Goal: Information Seeking & Learning: Learn about a topic

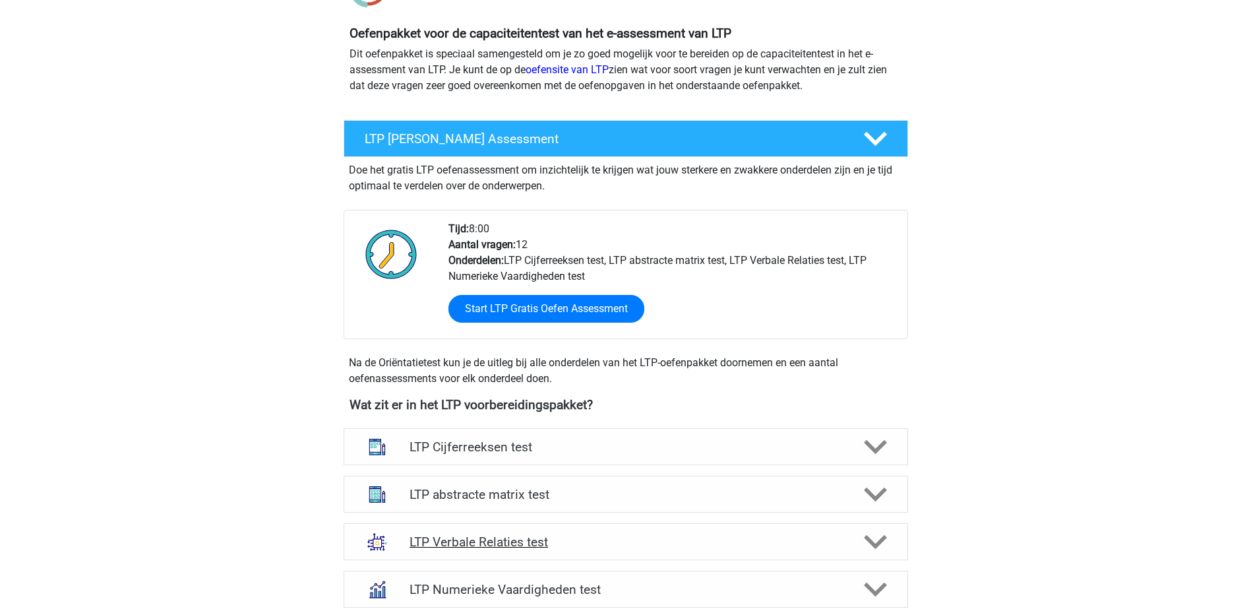
scroll to position [264, 0]
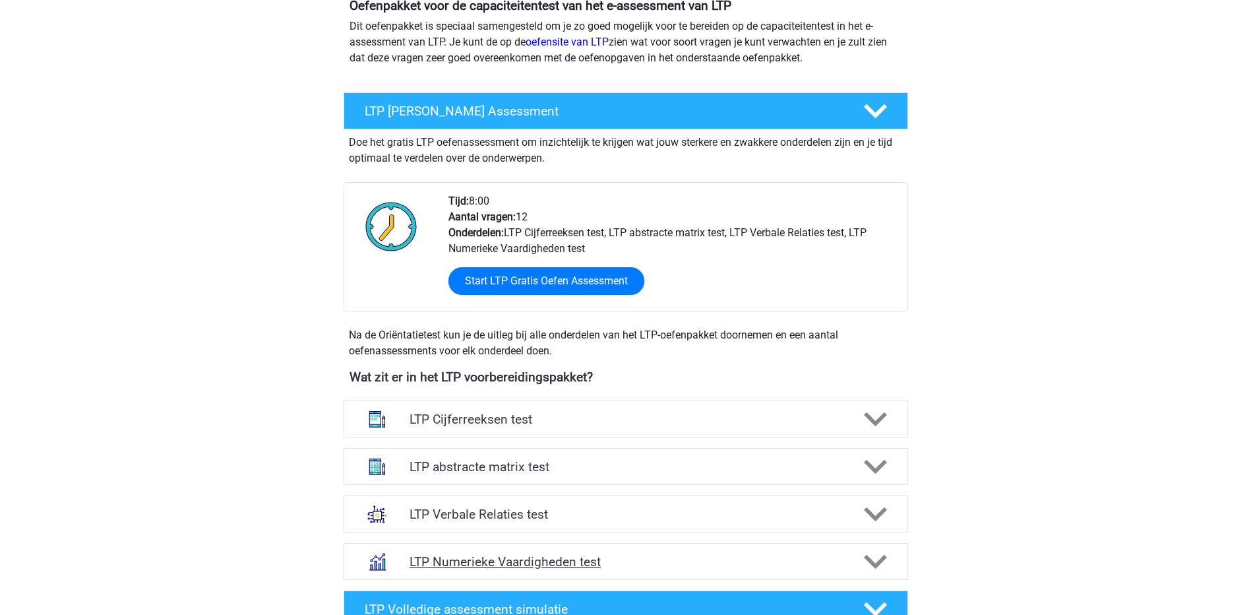
click at [520, 558] on h4 "LTP Numerieke Vaardigheden test" at bounding box center [626, 561] width 432 height 15
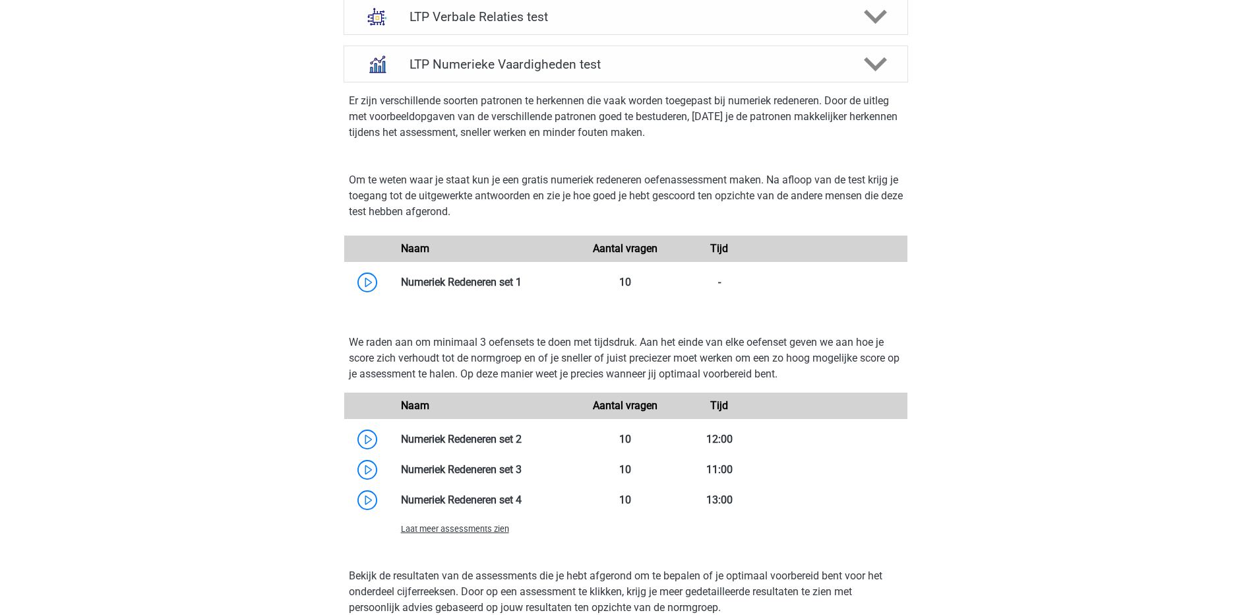
scroll to position [791, 0]
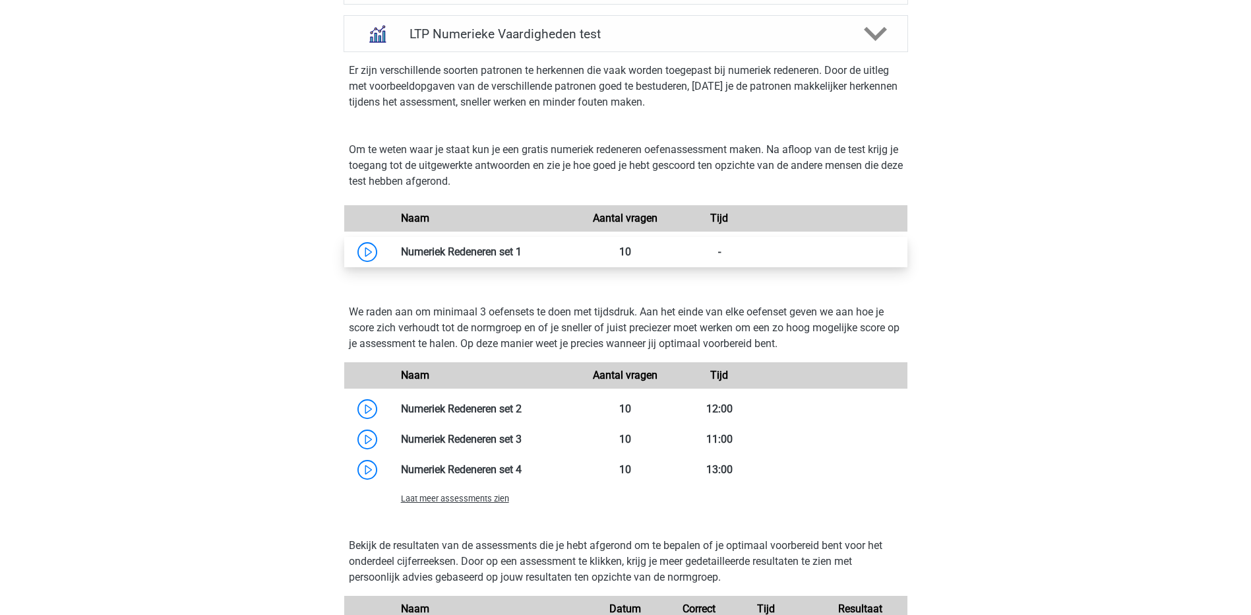
click at [522, 251] on link at bounding box center [522, 251] width 0 height 13
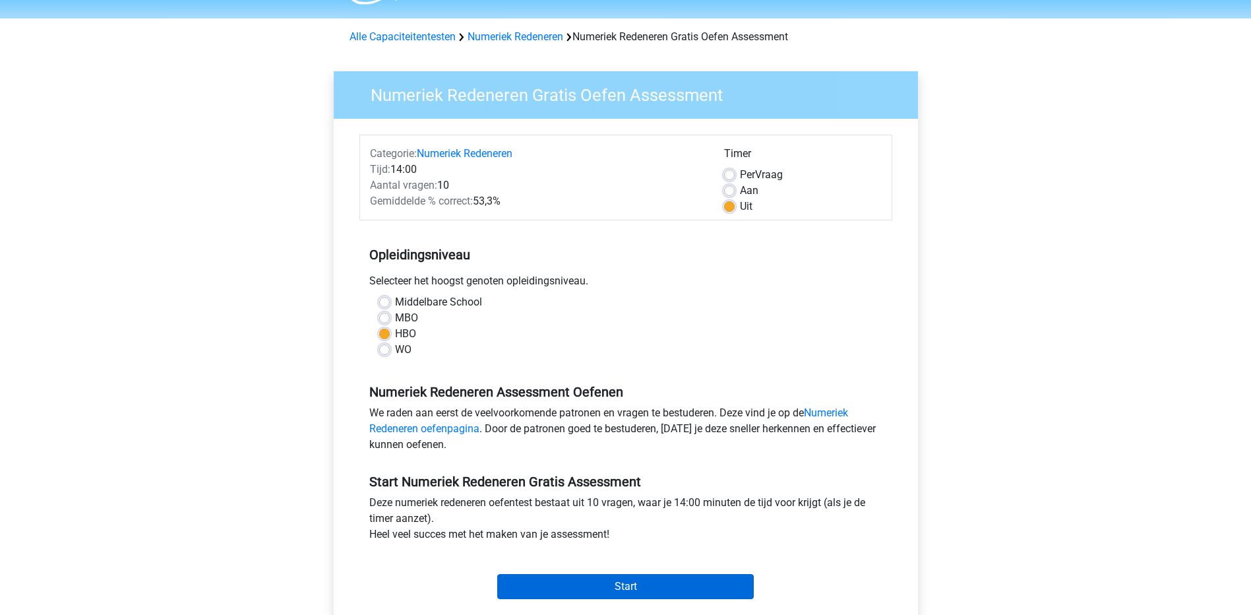
scroll to position [132, 0]
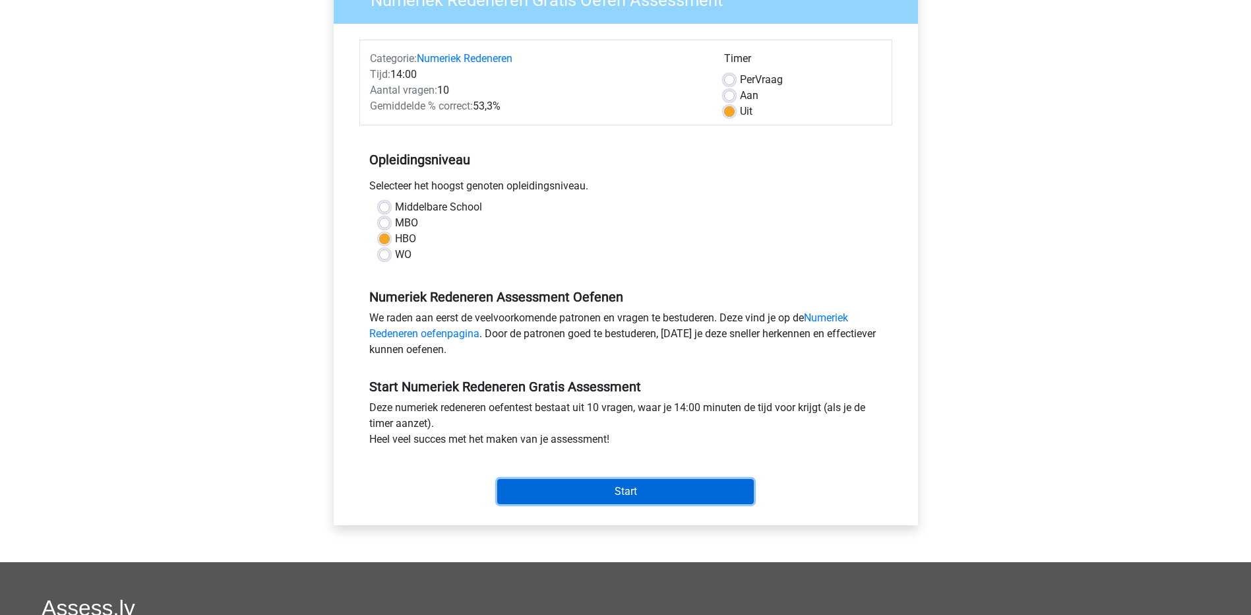
click at [632, 493] on input "Start" at bounding box center [625, 491] width 257 height 25
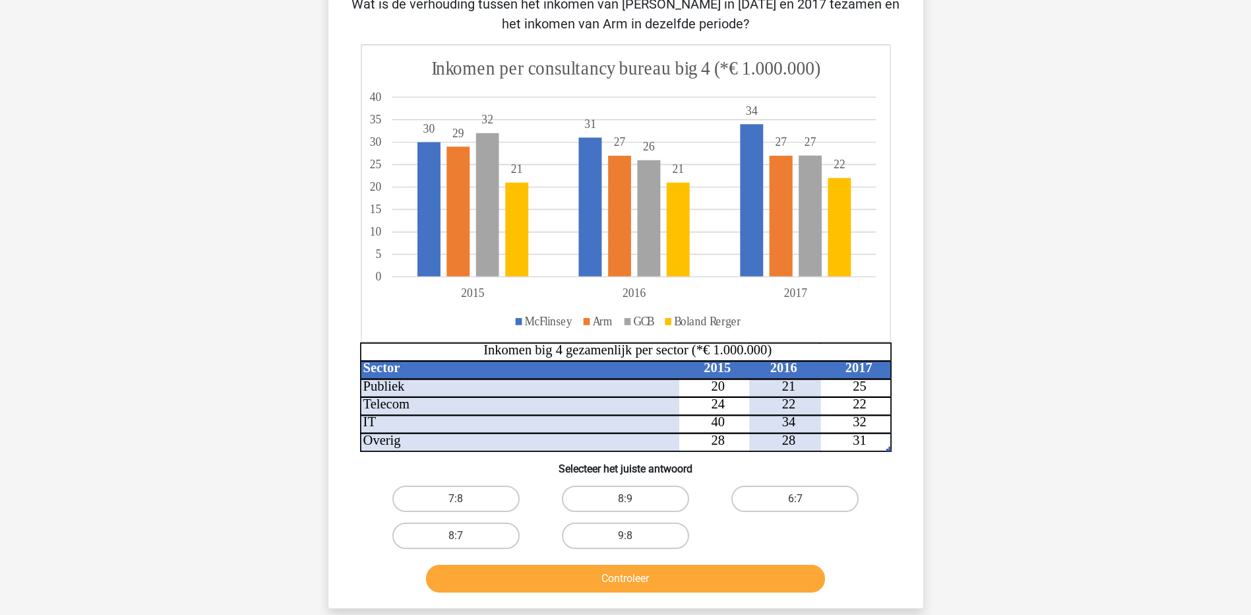
scroll to position [66, 0]
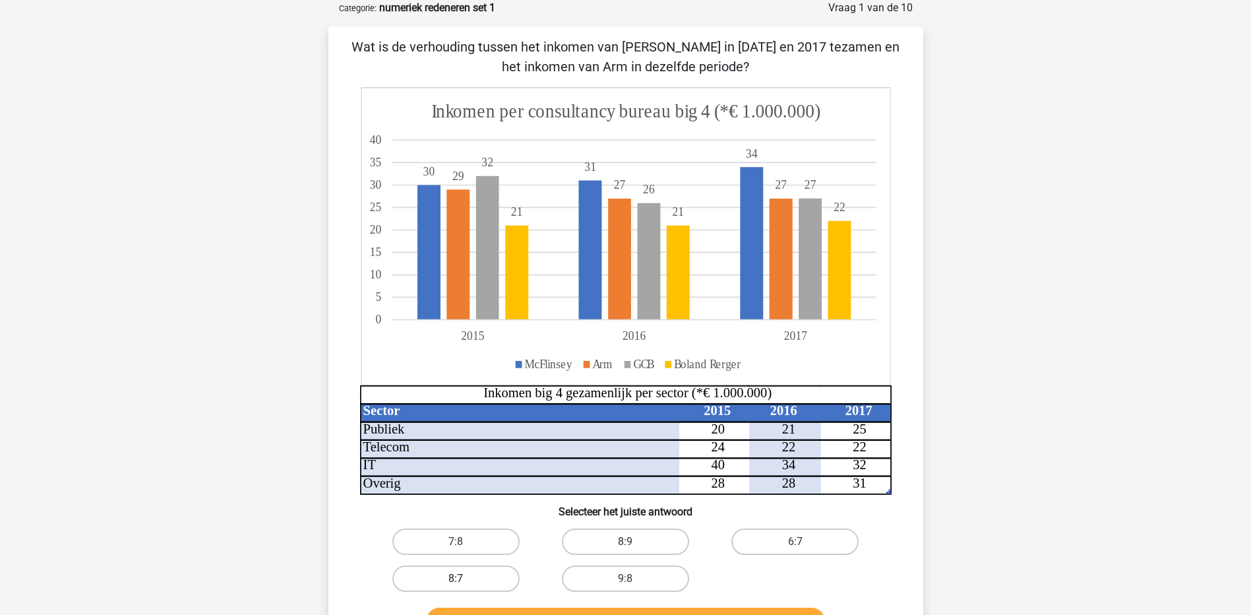
click at [486, 589] on label "8:7" at bounding box center [455, 578] width 127 height 26
click at [464, 587] on input "8:7" at bounding box center [460, 582] width 9 height 9
radio input "true"
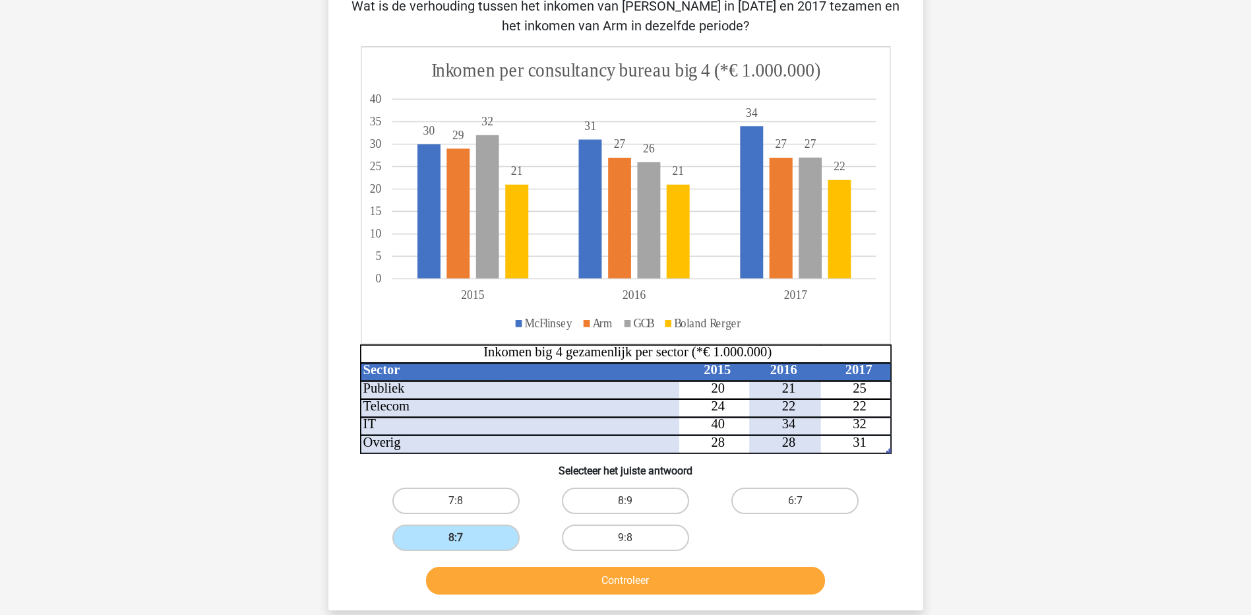
scroll to position [132, 0]
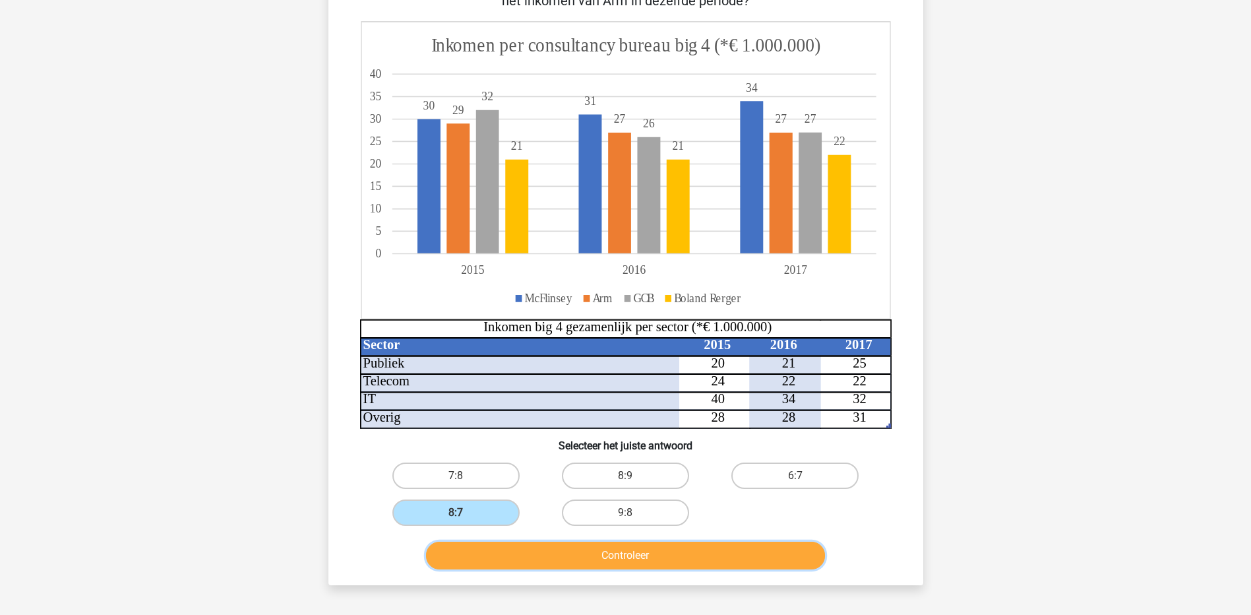
click at [608, 561] on button "Controleer" at bounding box center [625, 555] width 399 height 28
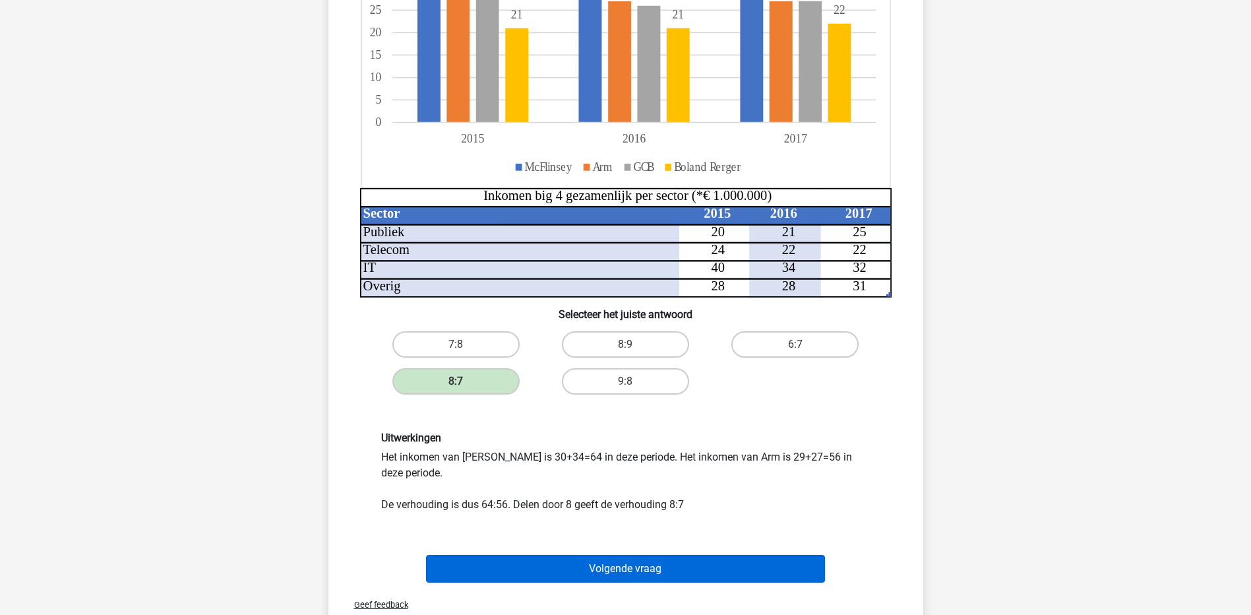
scroll to position [264, 0]
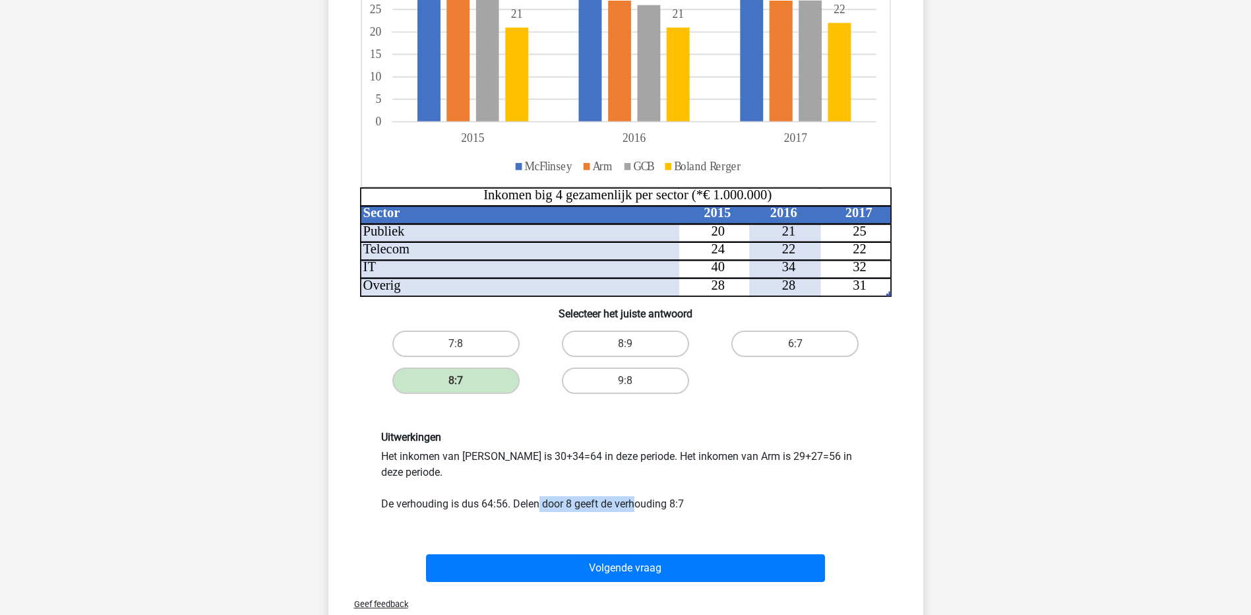
drag, startPoint x: 549, startPoint y: 505, endPoint x: 642, endPoint y: 508, distance: 93.0
click at [642, 508] on div "Uitwerkingen Het inkomen van McFlinsey is 30+34=64 in deze periode. Het inkomen…" at bounding box center [625, 471] width 509 height 81
drag, startPoint x: 642, startPoint y: 508, endPoint x: 650, endPoint y: 528, distance: 21.3
click at [650, 528] on div "Uitwerkingen Het inkomen van McFlinsey is 30+34=64 in deze periode. Het inkomen…" at bounding box center [626, 471] width 553 height 144
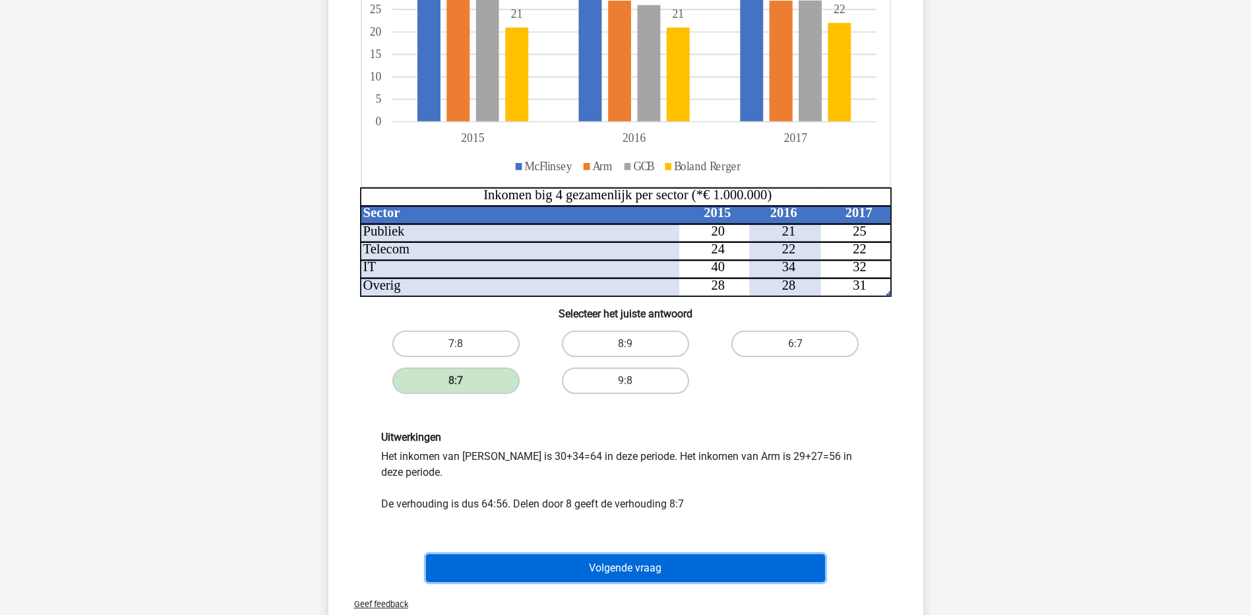
click at [638, 563] on button "Volgende vraag" at bounding box center [625, 568] width 399 height 28
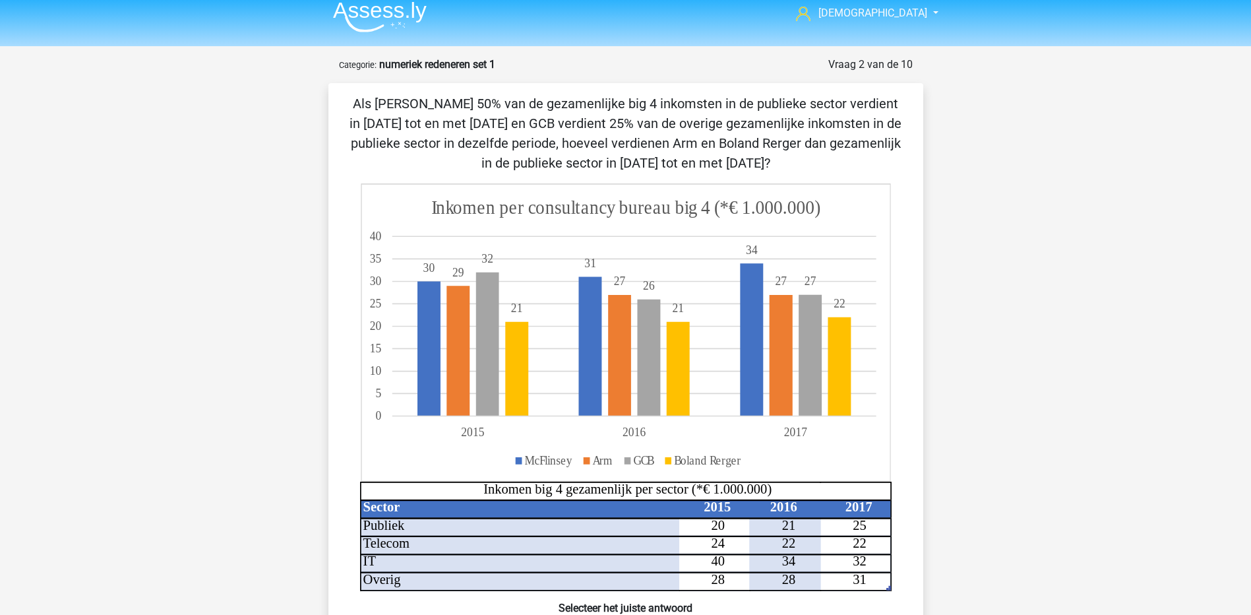
scroll to position [0, 0]
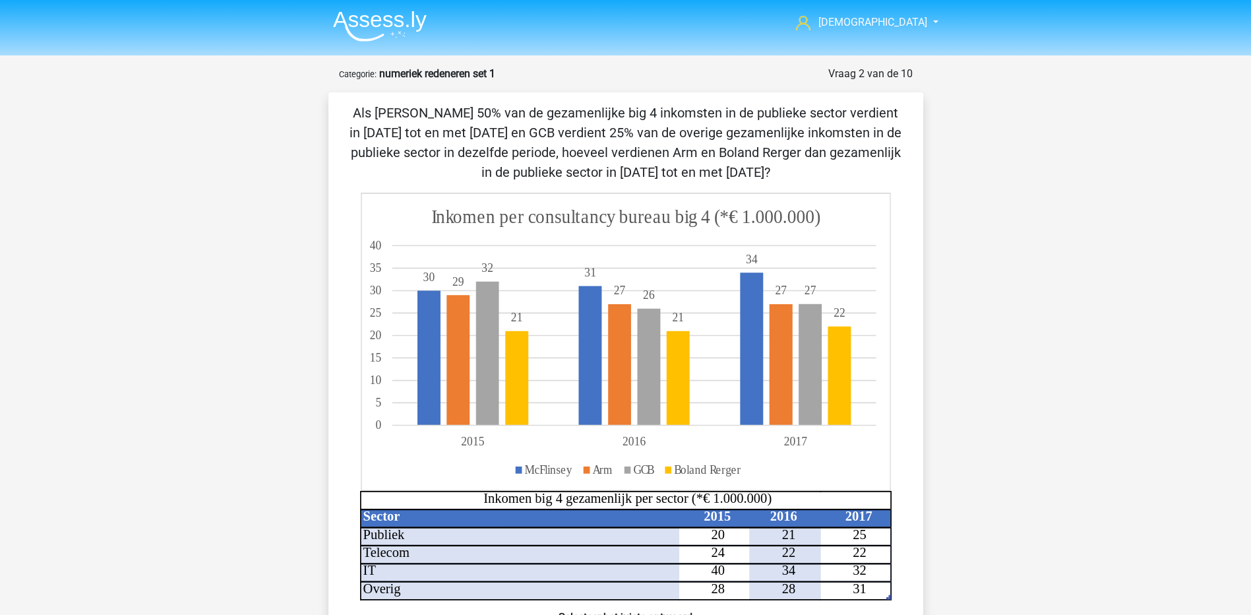
click at [710, 533] on icon "Sector 2015 2016 2017 Publiek 20 21 25 Telecom 24 22 22 IT 40 34 32 Overig 28 2…" at bounding box center [626, 397] width 532 height 408
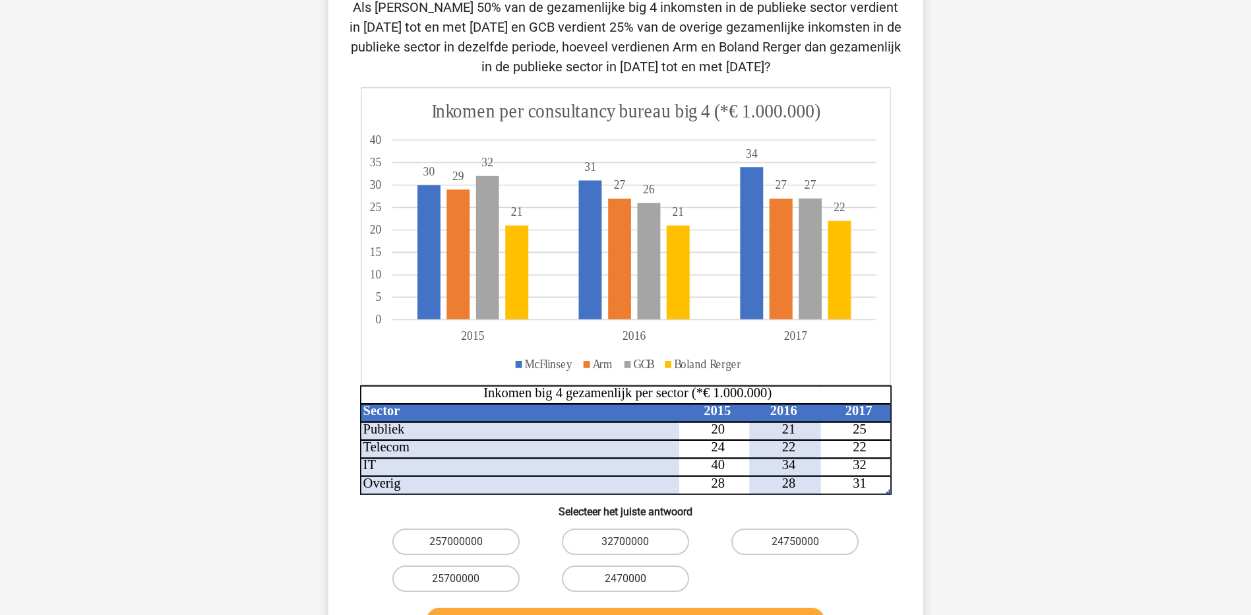
scroll to position [132, 0]
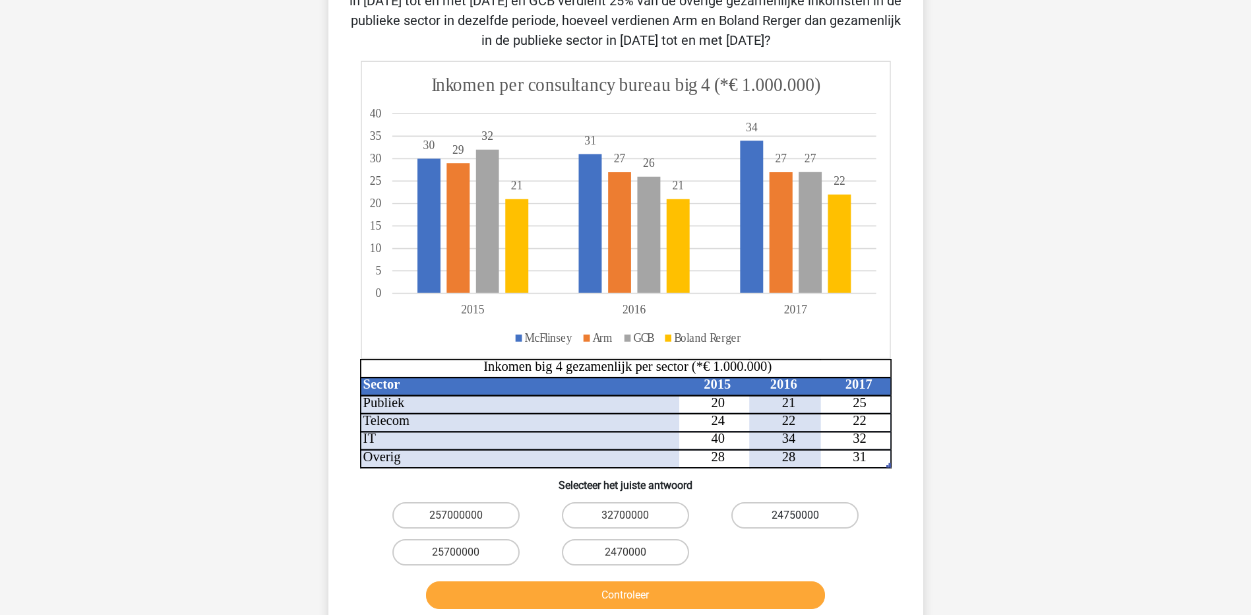
click at [769, 517] on label "24750000" at bounding box center [794, 515] width 127 height 26
click at [795, 517] on input "24750000" at bounding box center [799, 519] width 9 height 9
radio input "true"
click at [738, 597] on button "Controleer" at bounding box center [625, 595] width 399 height 28
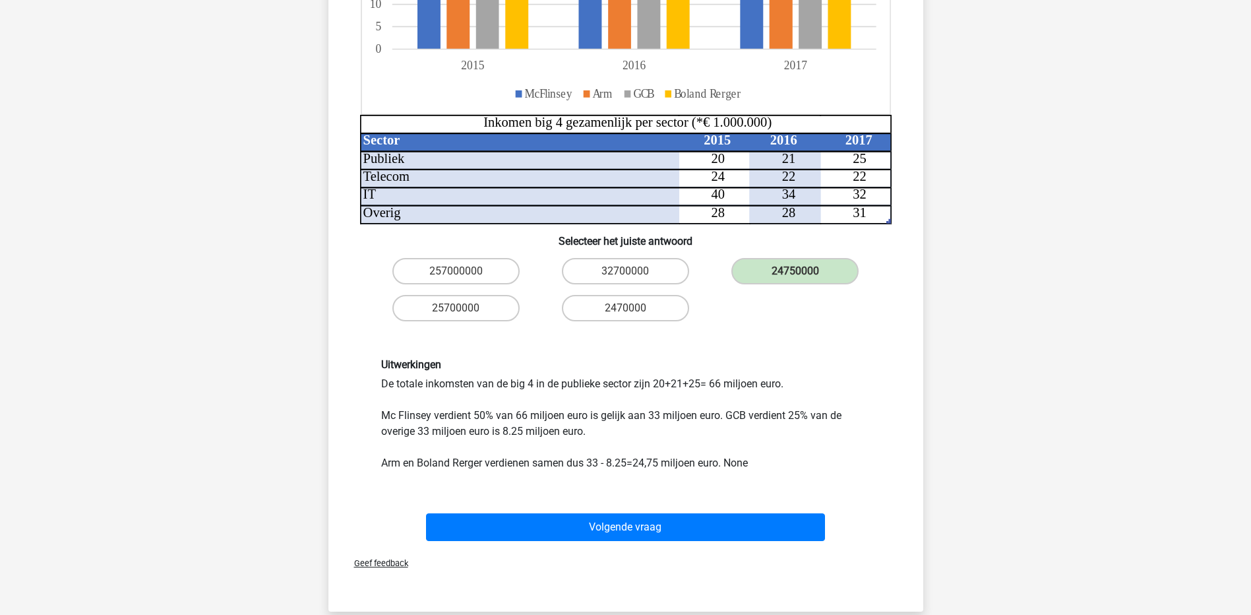
scroll to position [396, 0]
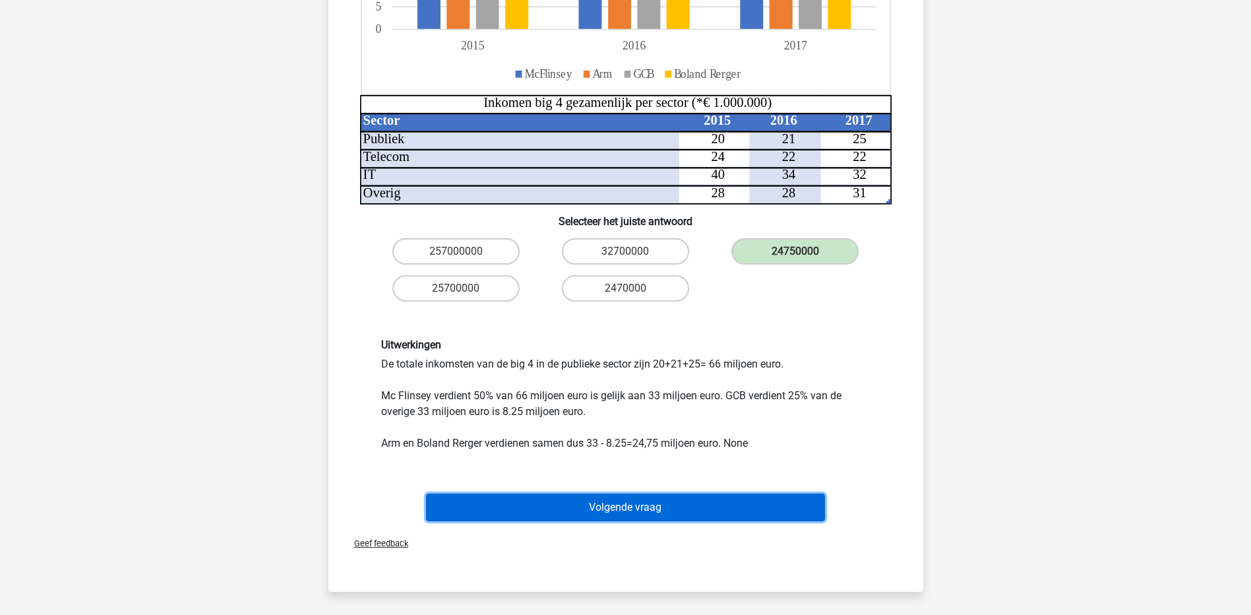
click at [652, 507] on button "Volgende vraag" at bounding box center [625, 507] width 399 height 28
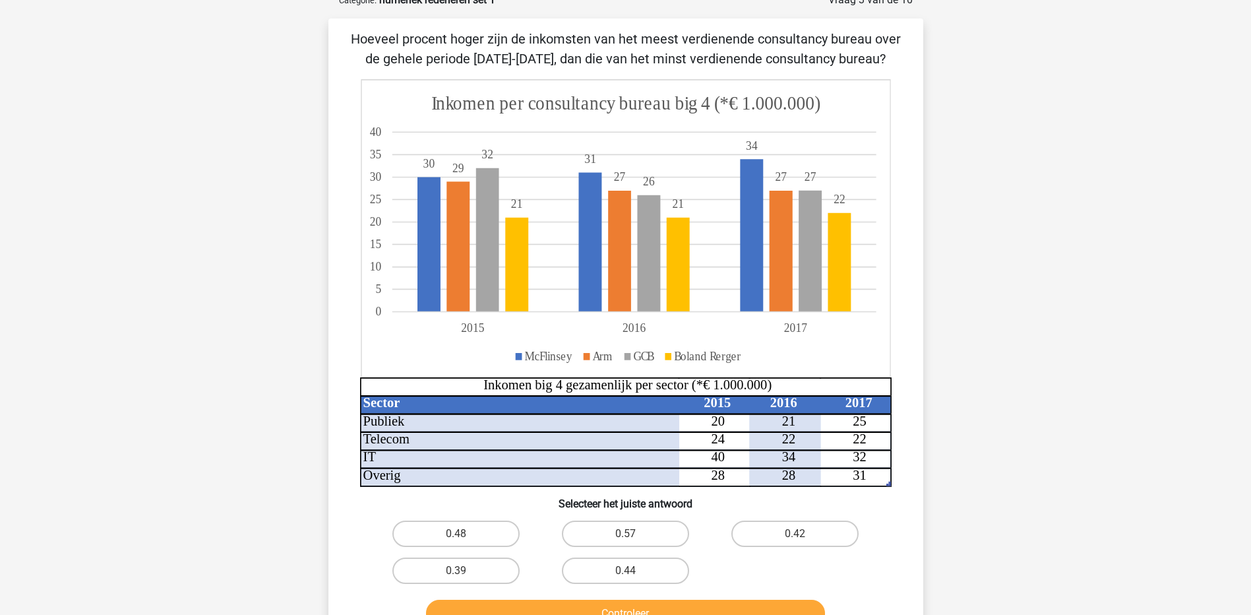
scroll to position [66, 0]
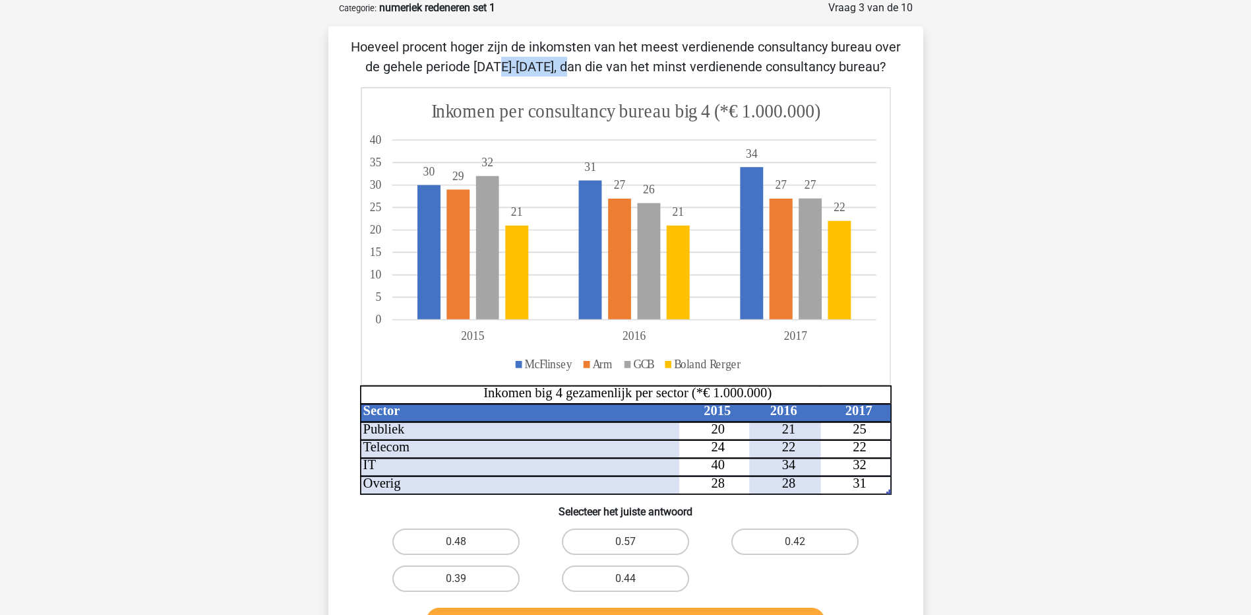
drag, startPoint x: 756, startPoint y: 44, endPoint x: 830, endPoint y: 53, distance: 74.4
click at [830, 53] on p "Hoeveel procent hoger zijn de inkomsten van het meest verdienende consultancy b…" at bounding box center [626, 57] width 553 height 40
drag, startPoint x: 830, startPoint y: 53, endPoint x: 899, endPoint y: 174, distance: 139.1
click at [899, 174] on div "Sector 2015 2016 2017 Publiek 20 21 25 Telecom 24 22 22 IT 40 34 32 Overig 28 2…" at bounding box center [626, 291] width 553 height 408
